Goal: Task Accomplishment & Management: Manage account settings

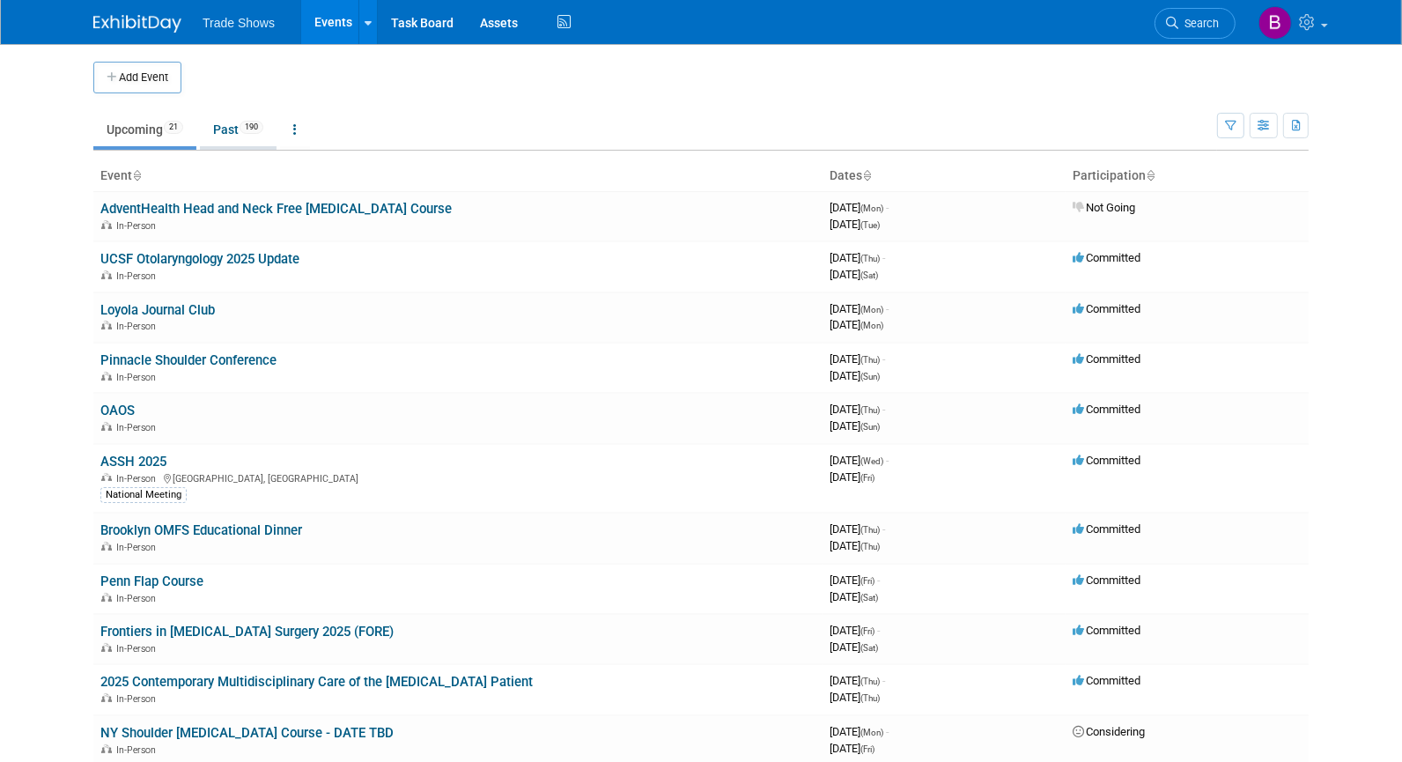
click at [232, 132] on link "Past 190" at bounding box center [238, 129] width 77 height 33
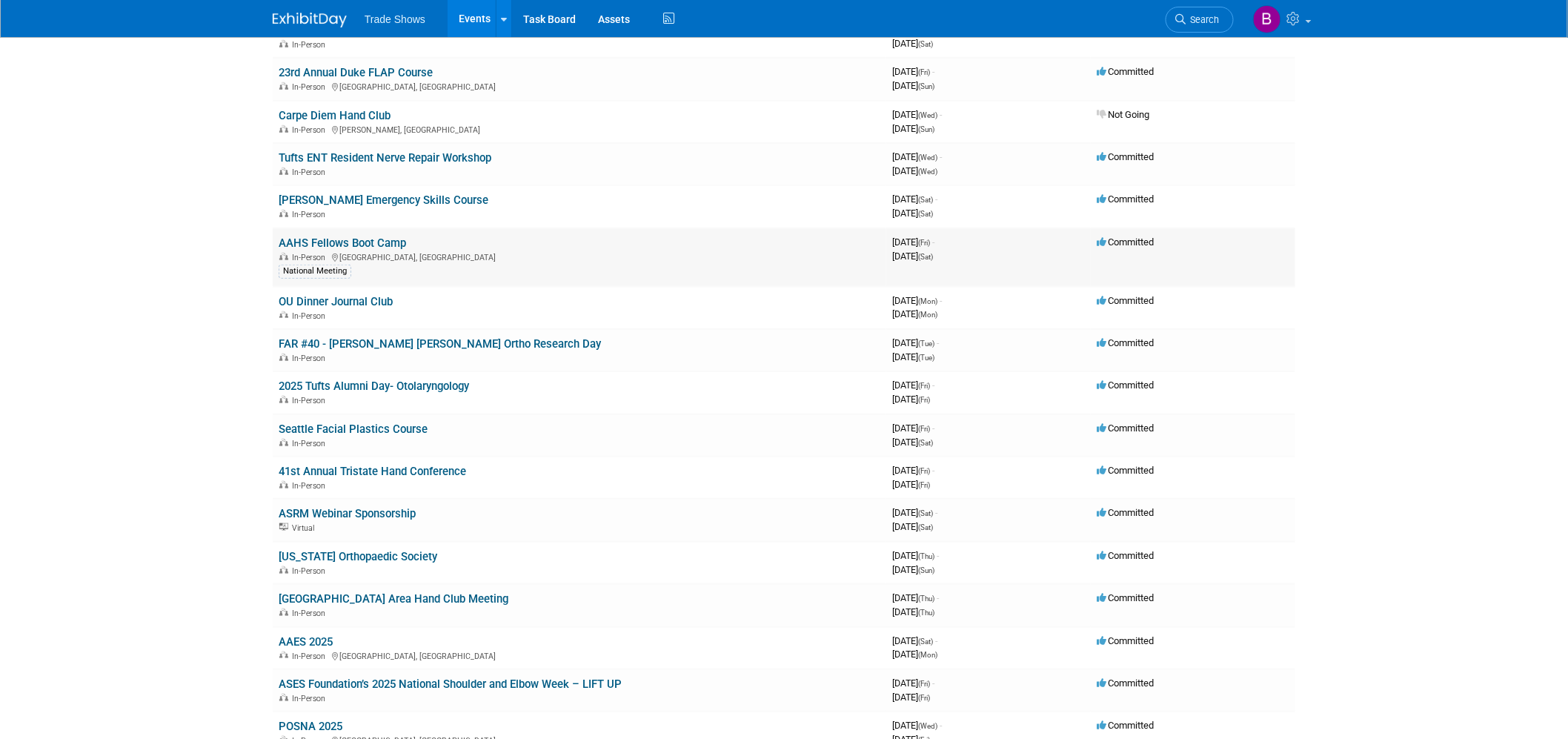
scroll to position [412, 0]
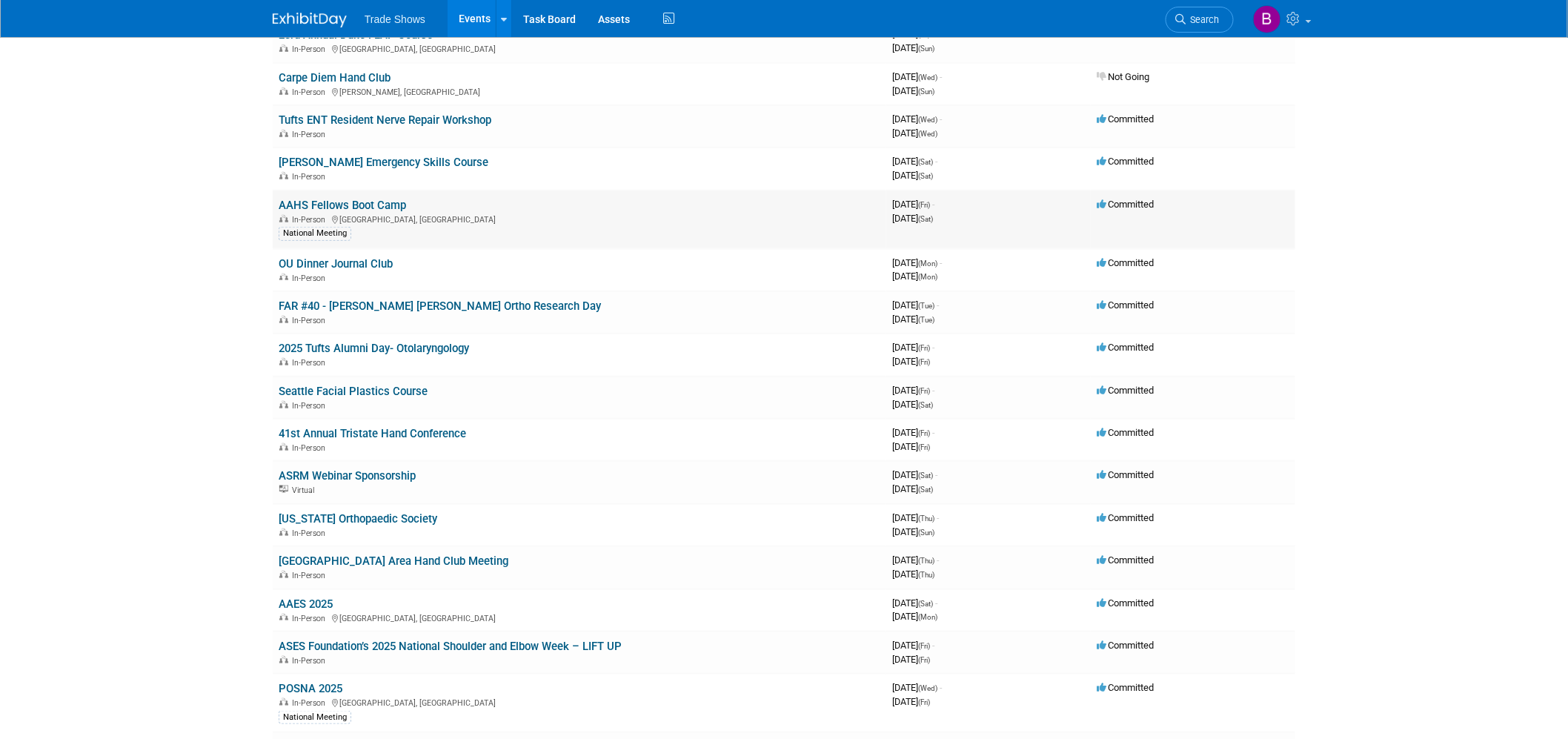
click at [343, 201] on link "AAHS Fellows Boot Camp" at bounding box center [342, 205] width 127 height 13
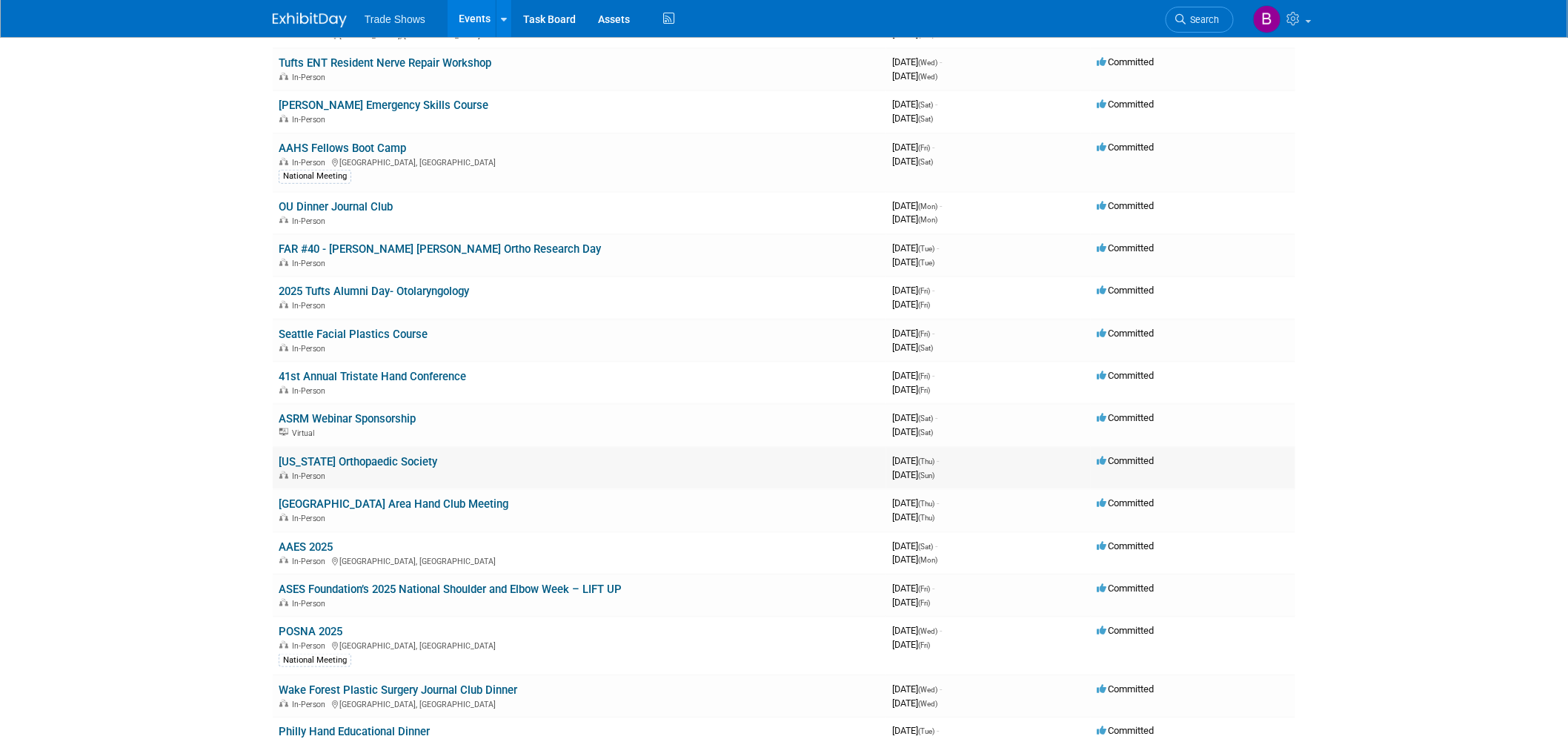
scroll to position [494, 0]
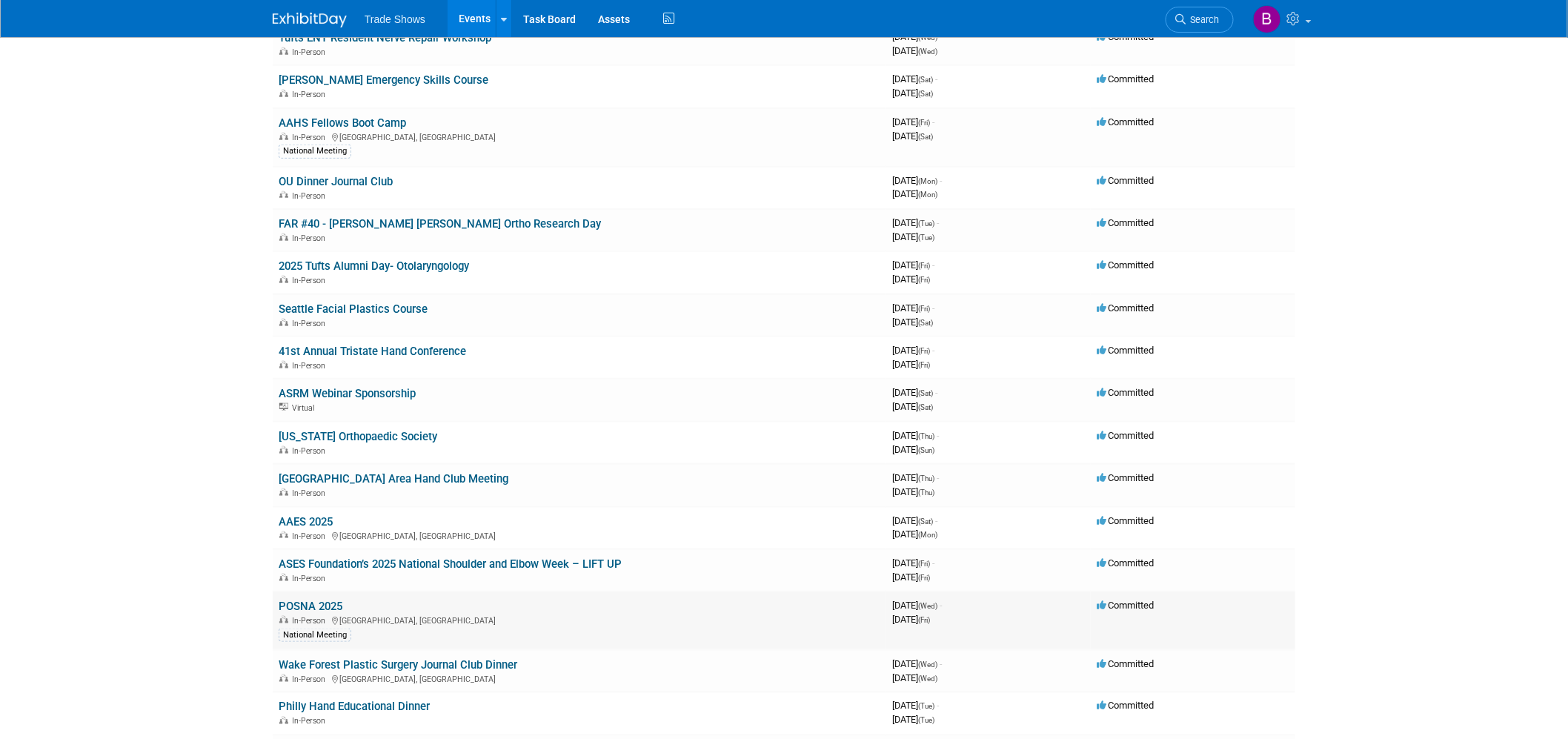
click at [314, 600] on link "POSNA 2025" at bounding box center [310, 607] width 64 height 13
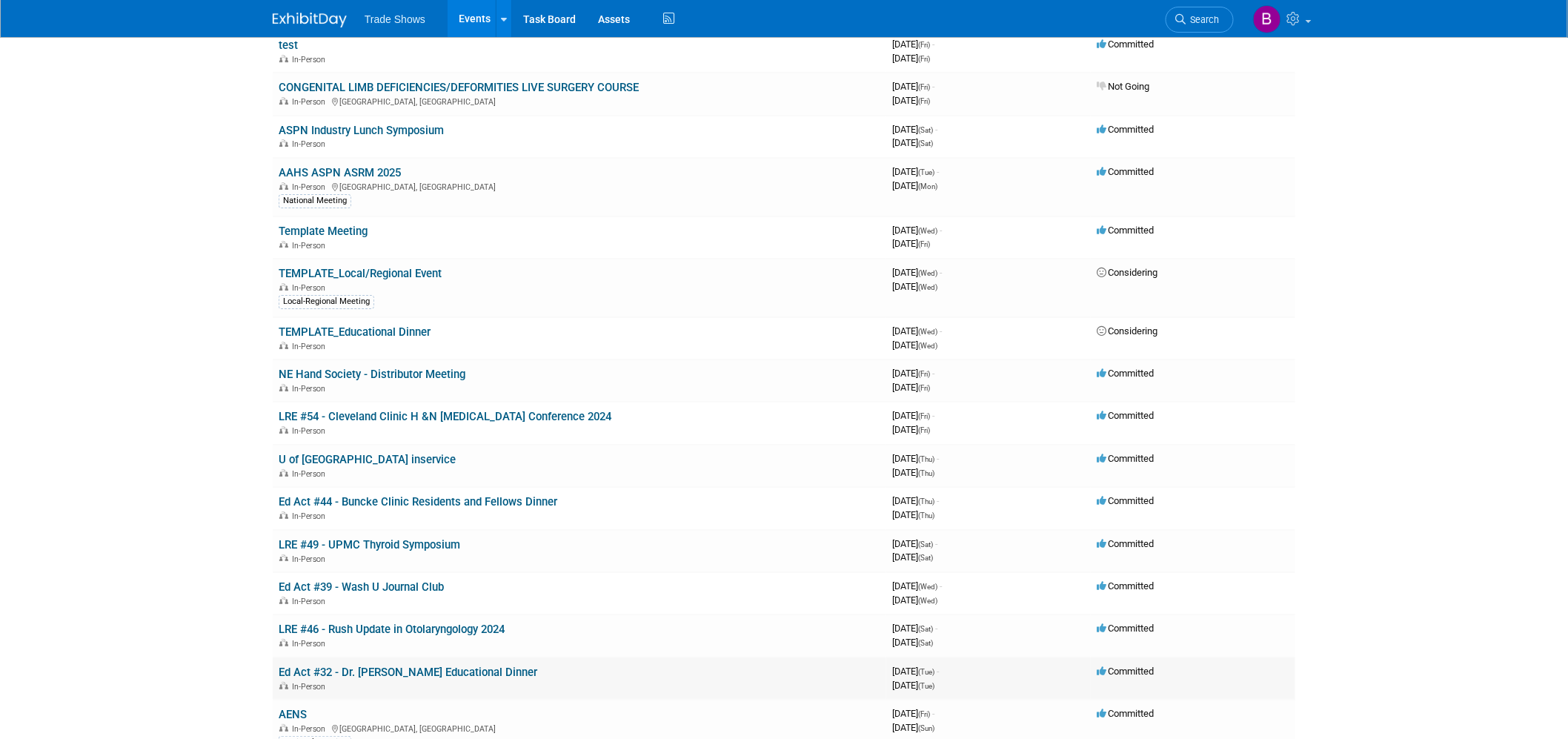
scroll to position [2306, 0]
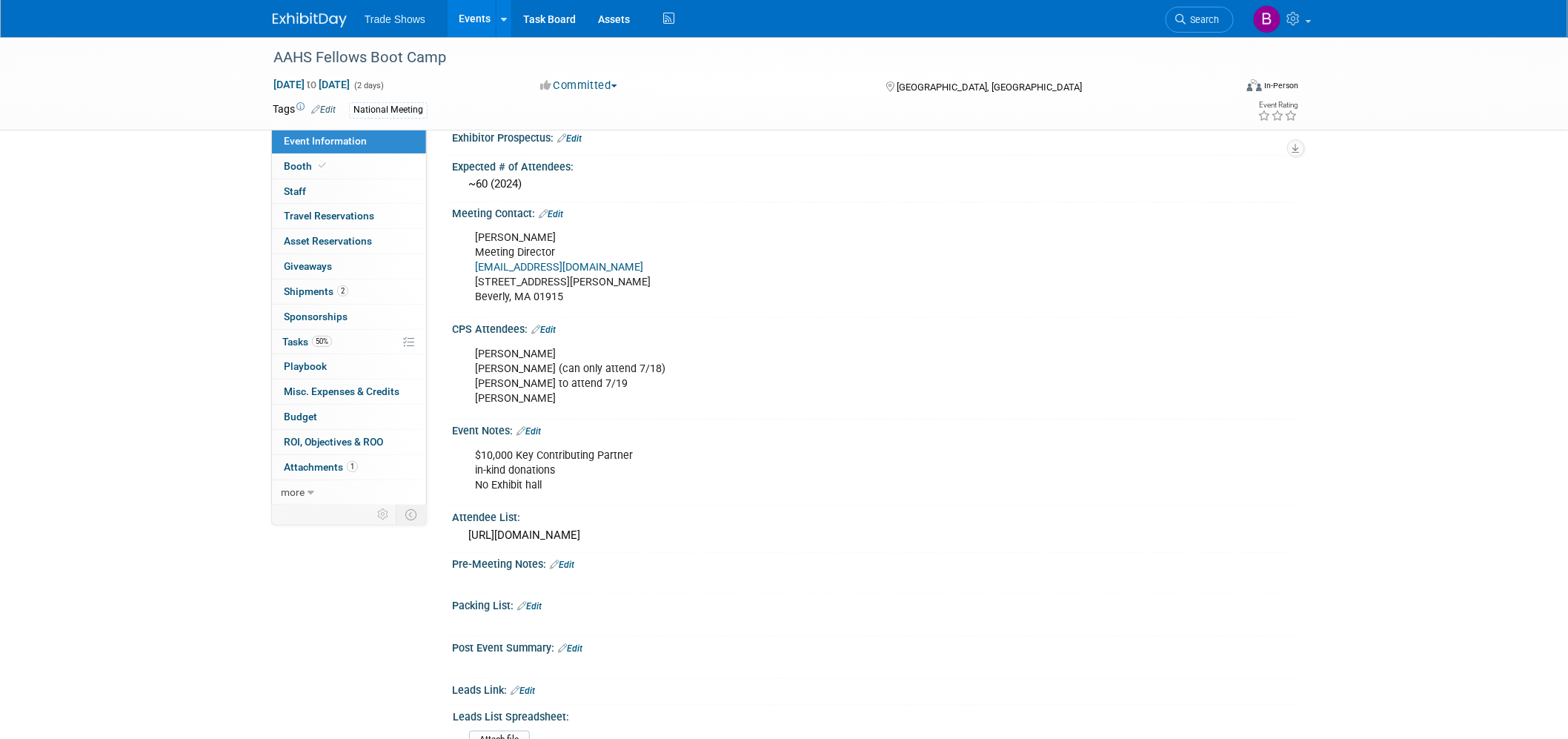
scroll to position [494, 0]
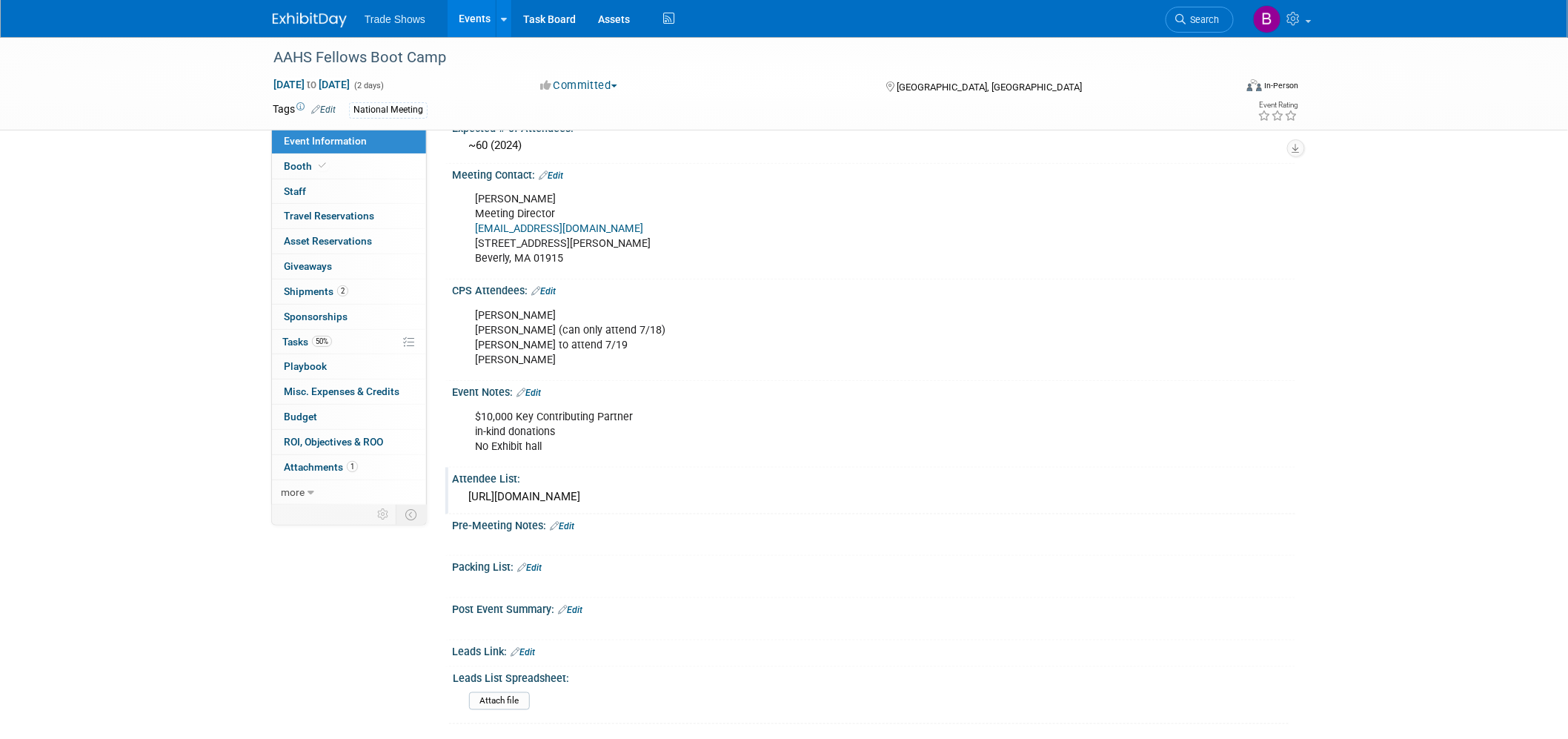
click at [624, 493] on div "https://checkpointsurgical.sharepoint.com/:x:/s/Marketing/EcyDSlD-e3JMt0AZAGpQg…" at bounding box center [873, 497] width 821 height 23
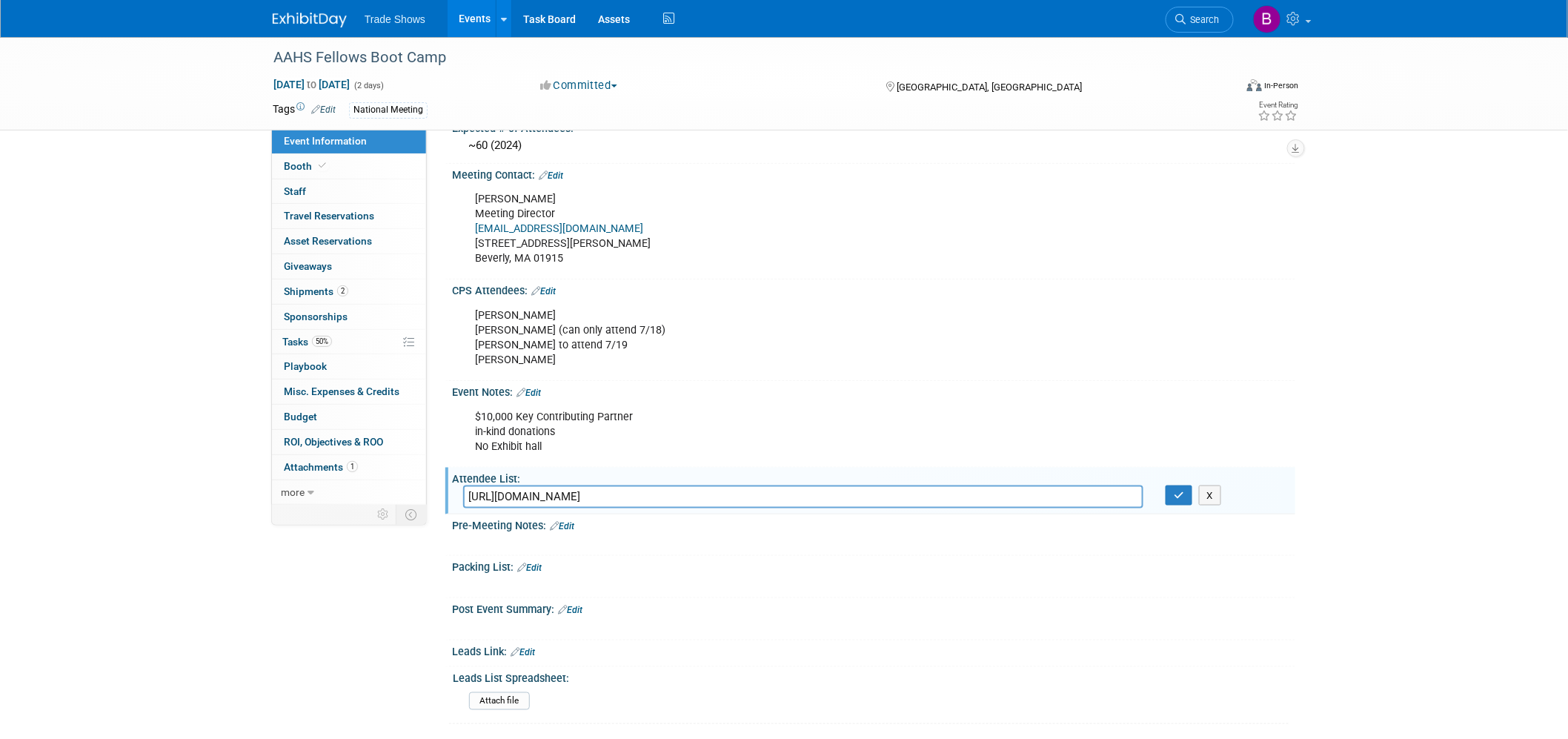
click at [624, 493] on input "https://checkpointsurgical.sharepoint.com/:x:/s/Marketing/EcyDSlD-e3JMt0AZAGpQg…" at bounding box center [803, 497] width 681 height 23
click at [1191, 490] on button "button" at bounding box center [1179, 496] width 27 height 21
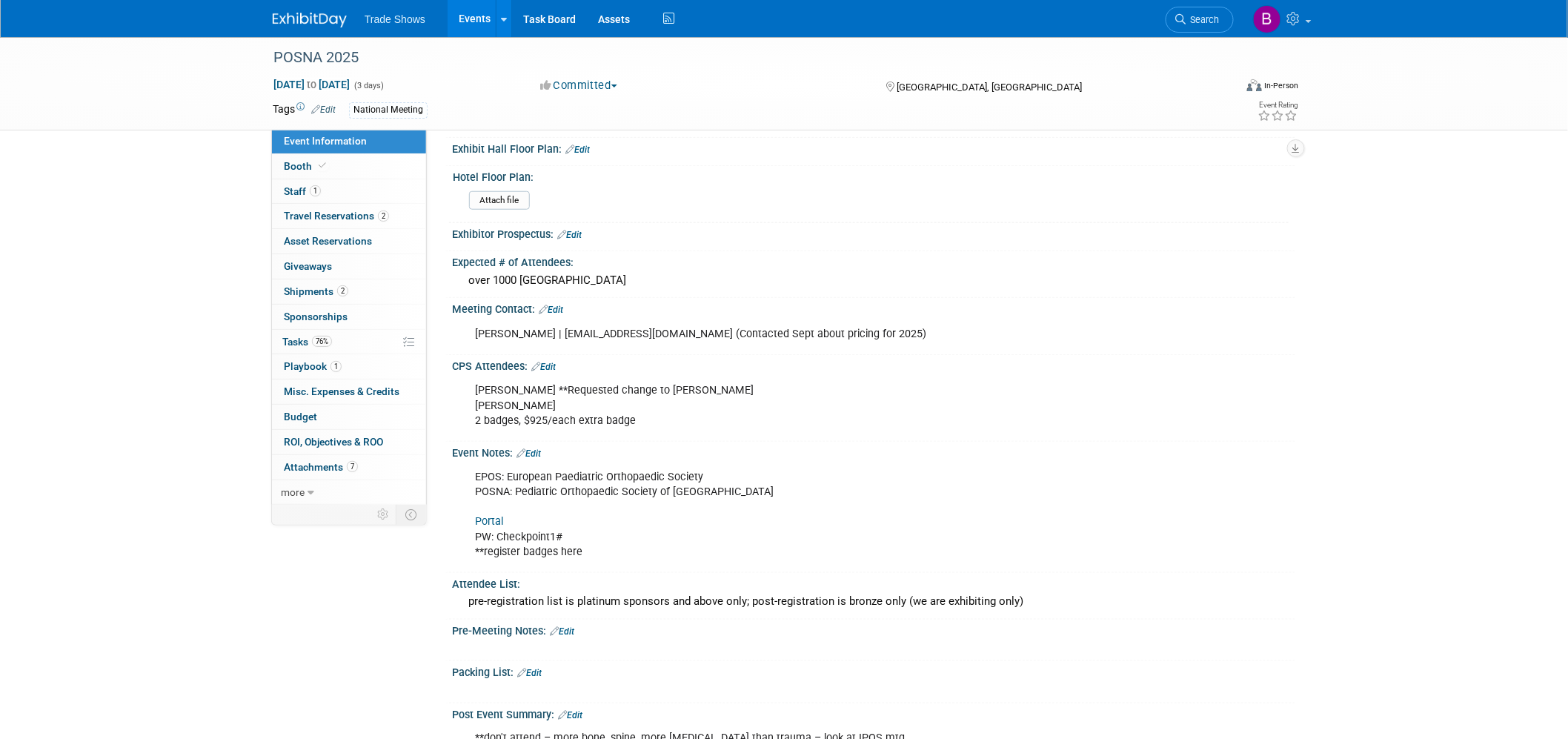
scroll to position [494, 0]
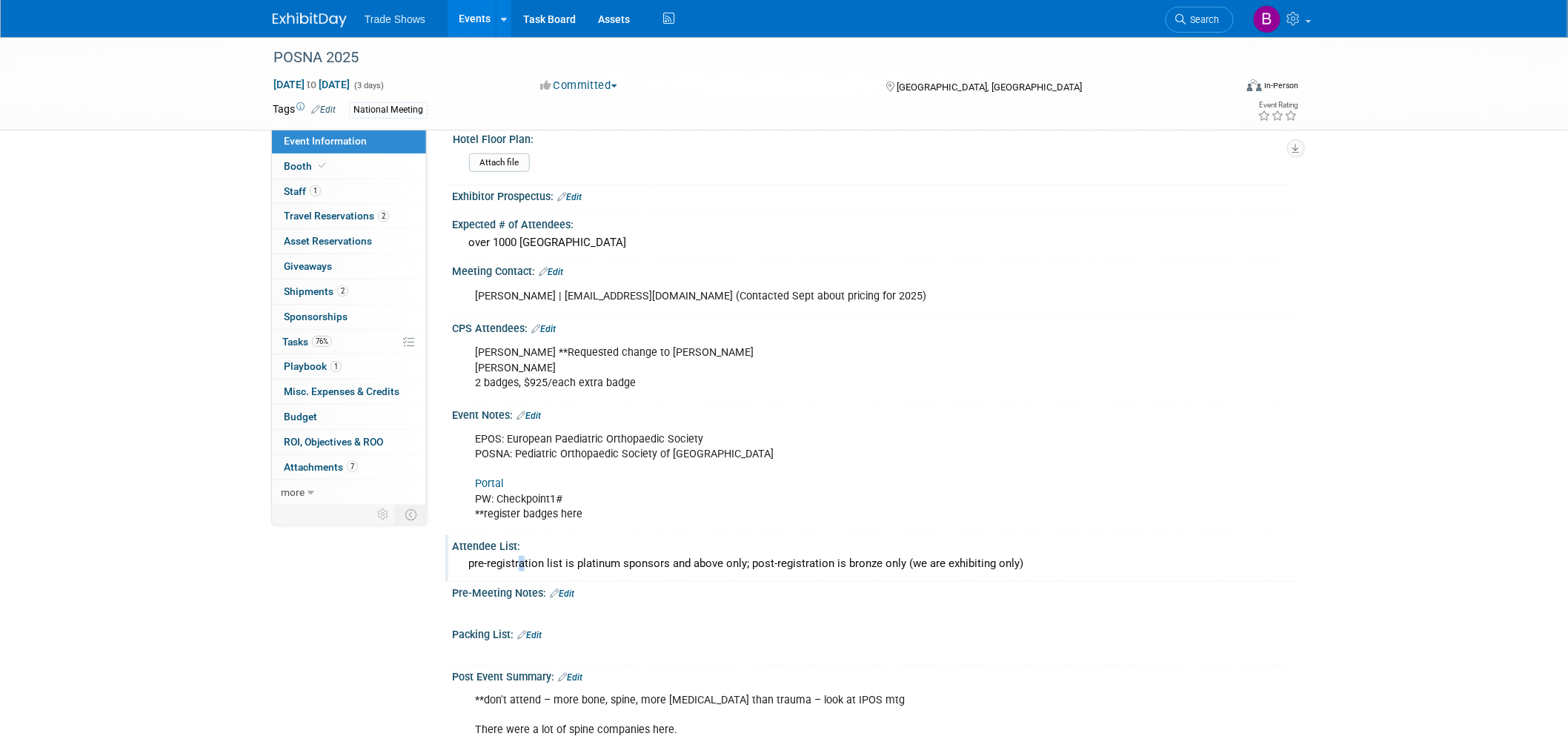
click at [516, 575] on div "pre-registration list is platinum sponsors and above only; post-registration is…" at bounding box center [873, 563] width 821 height 23
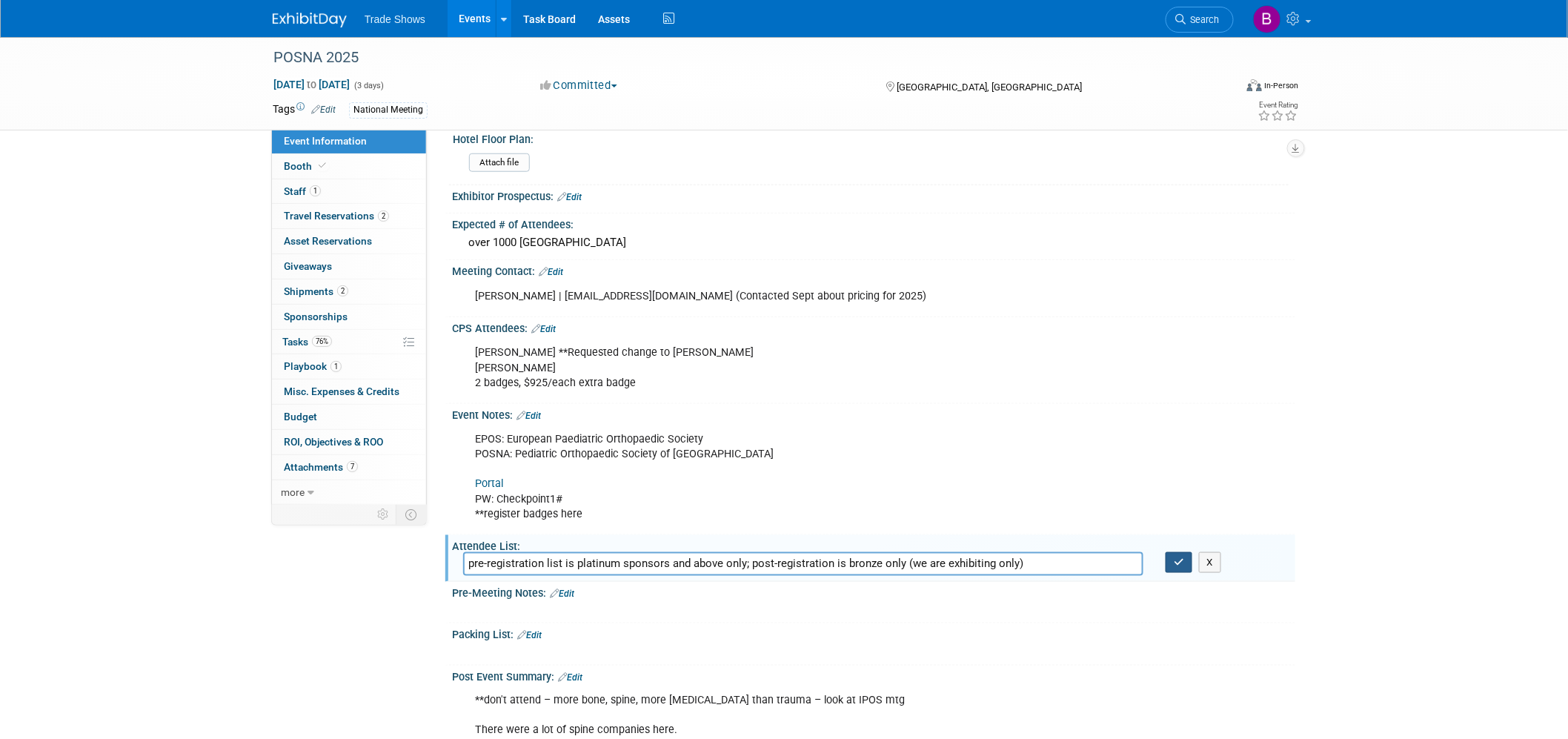
click at [1178, 560] on icon "button" at bounding box center [1179, 561] width 10 height 9
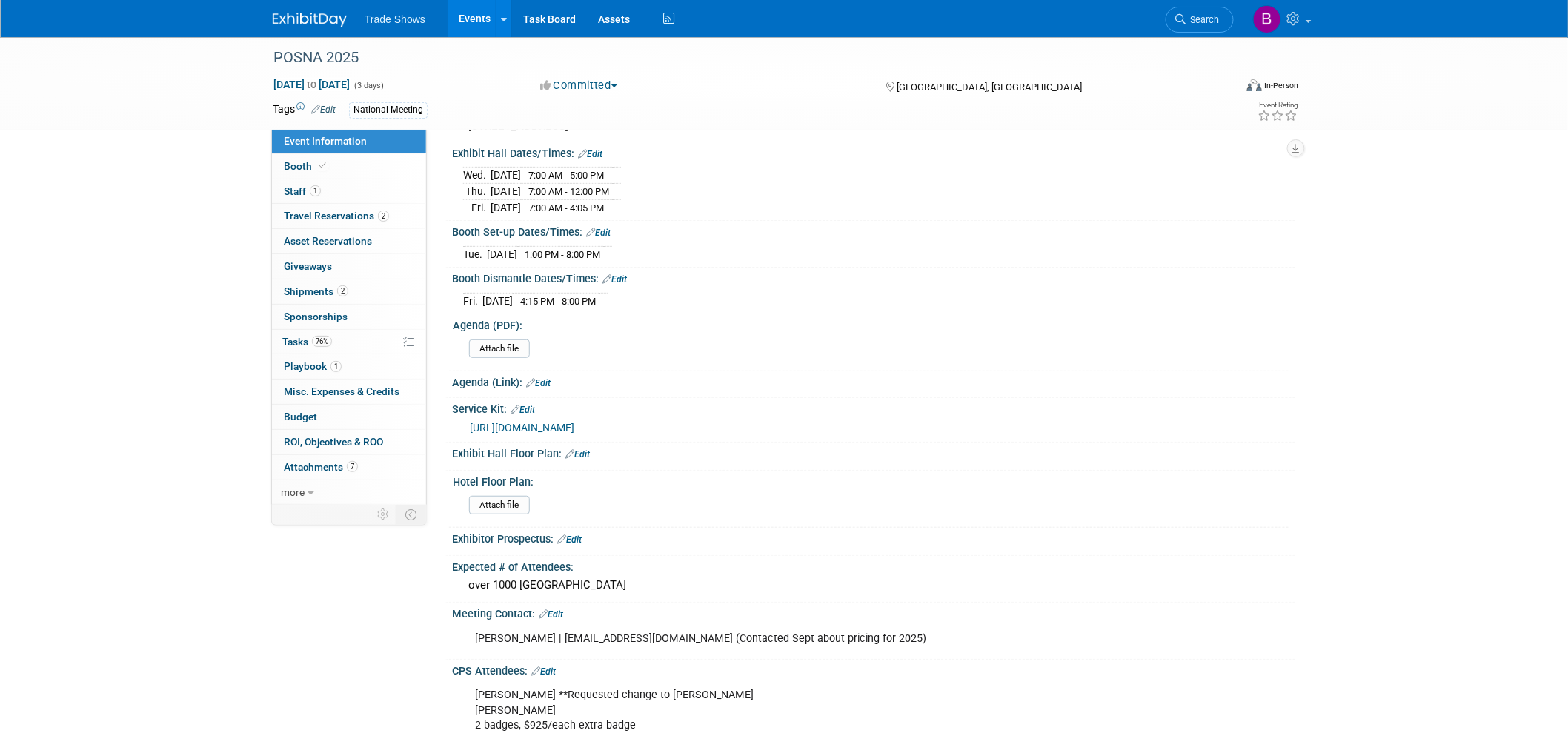
scroll to position [0, 0]
